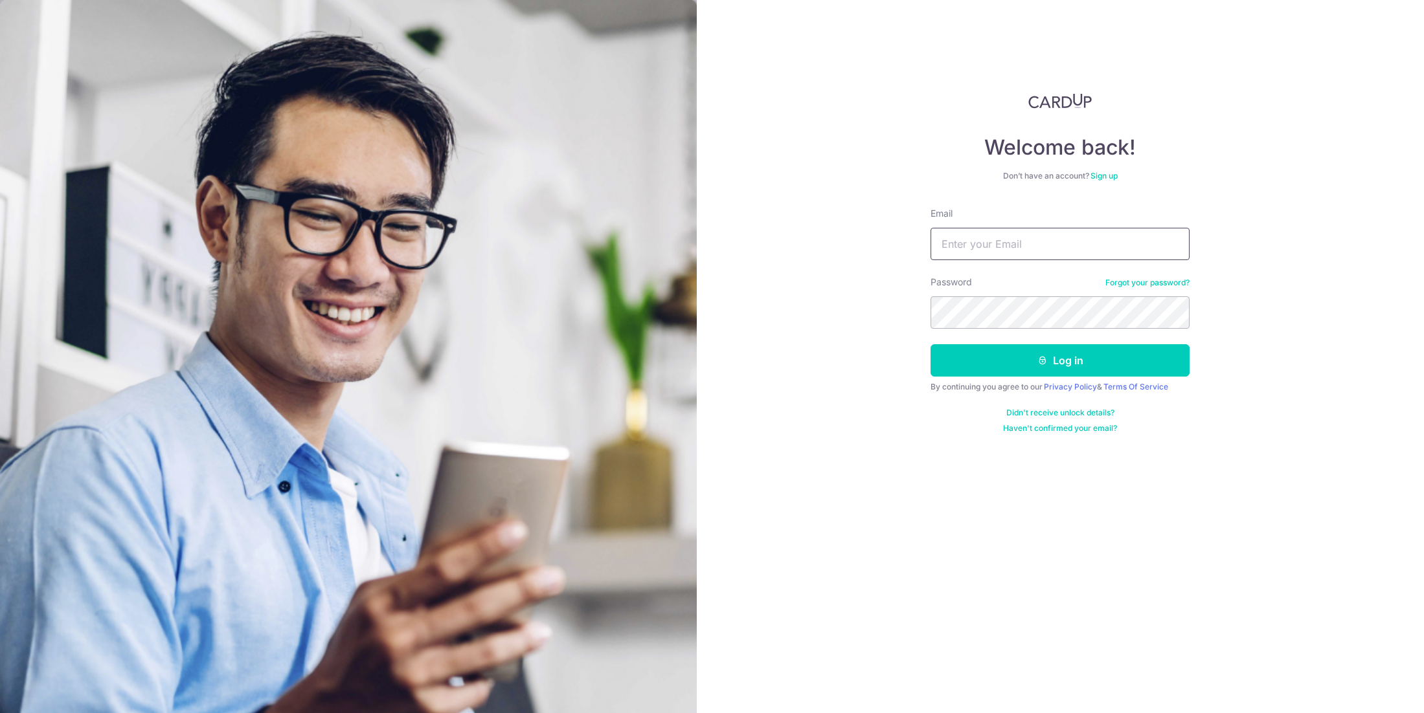
type input "[EMAIL_ADDRESS][DOMAIN_NAME]"
click at [970, 363] on button "Log in" at bounding box center [1059, 360] width 259 height 32
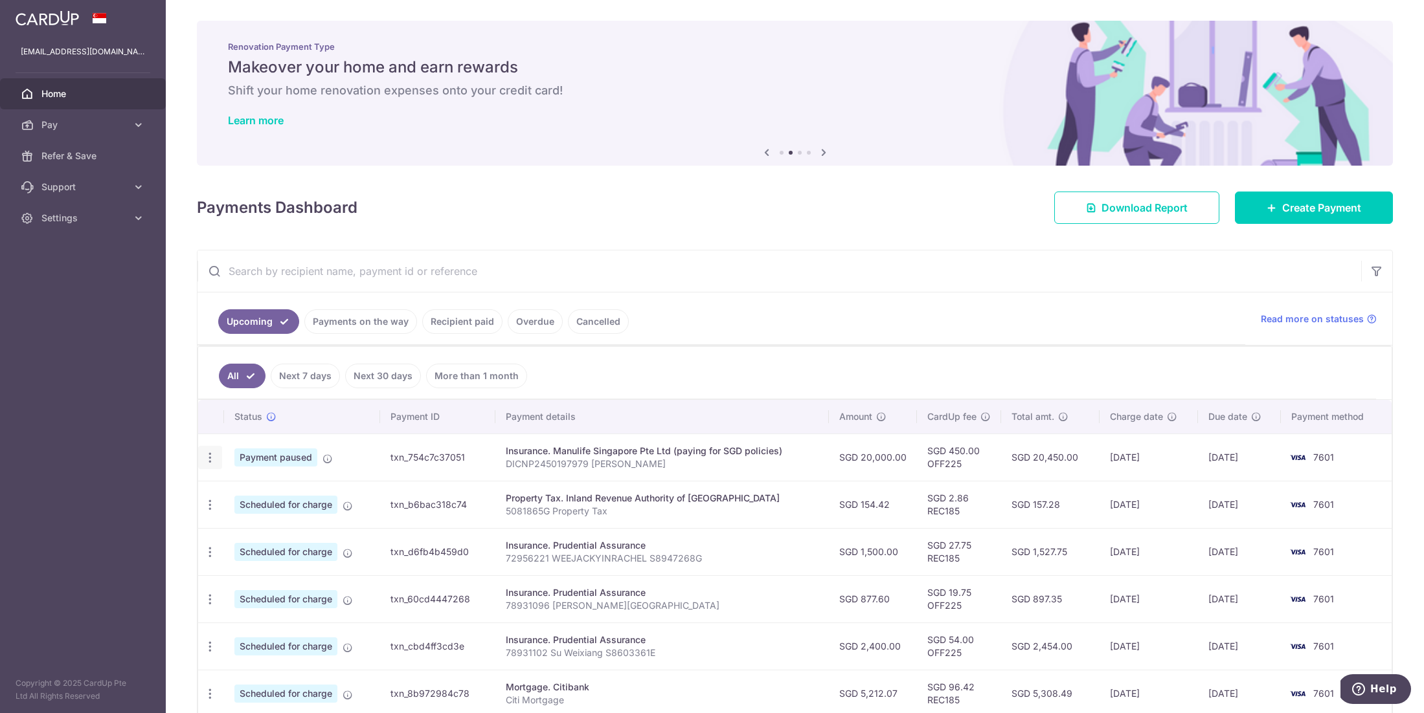
click at [207, 459] on icon "button" at bounding box center [210, 458] width 14 height 14
click at [606, 368] on ul "All Next 7 days Next 30 days More than 1 month" at bounding box center [787, 373] width 1178 height 52
